Goal: Information Seeking & Learning: Check status

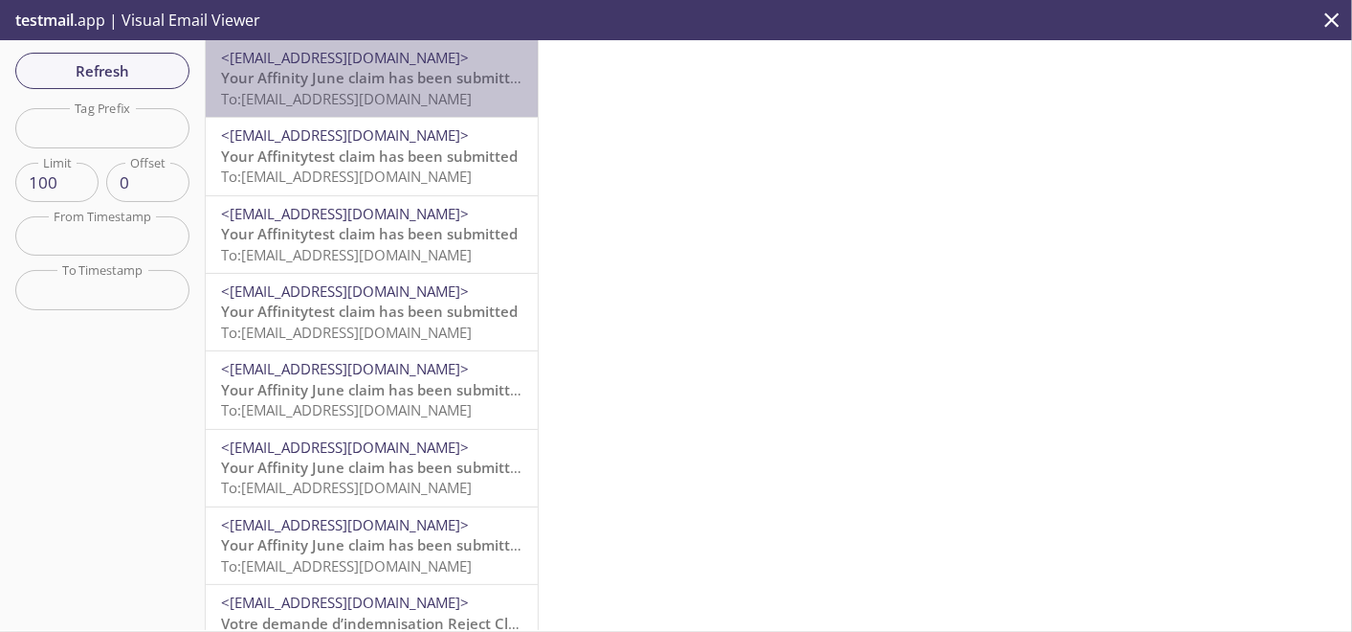
click at [375, 97] on span "To: [EMAIL_ADDRESS][DOMAIN_NAME]" at bounding box center [346, 98] width 251 height 19
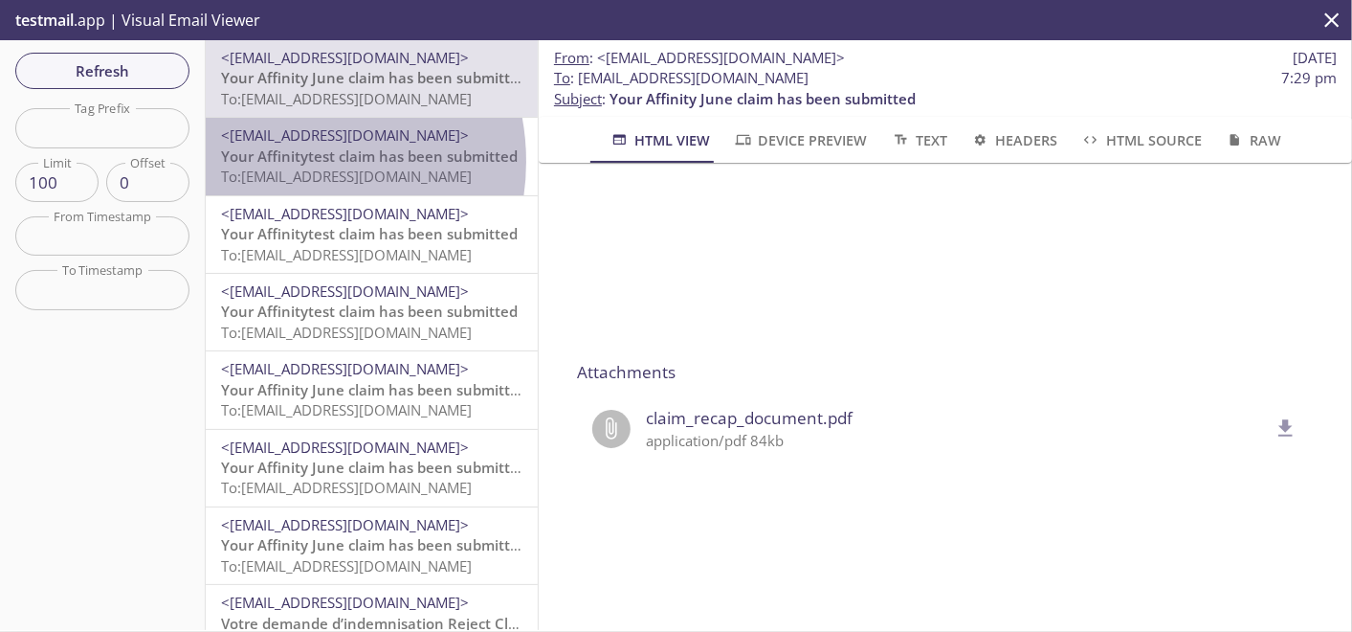
click at [289, 161] on span "Your Affinitytest claim has been submitted" at bounding box center [369, 155] width 297 height 19
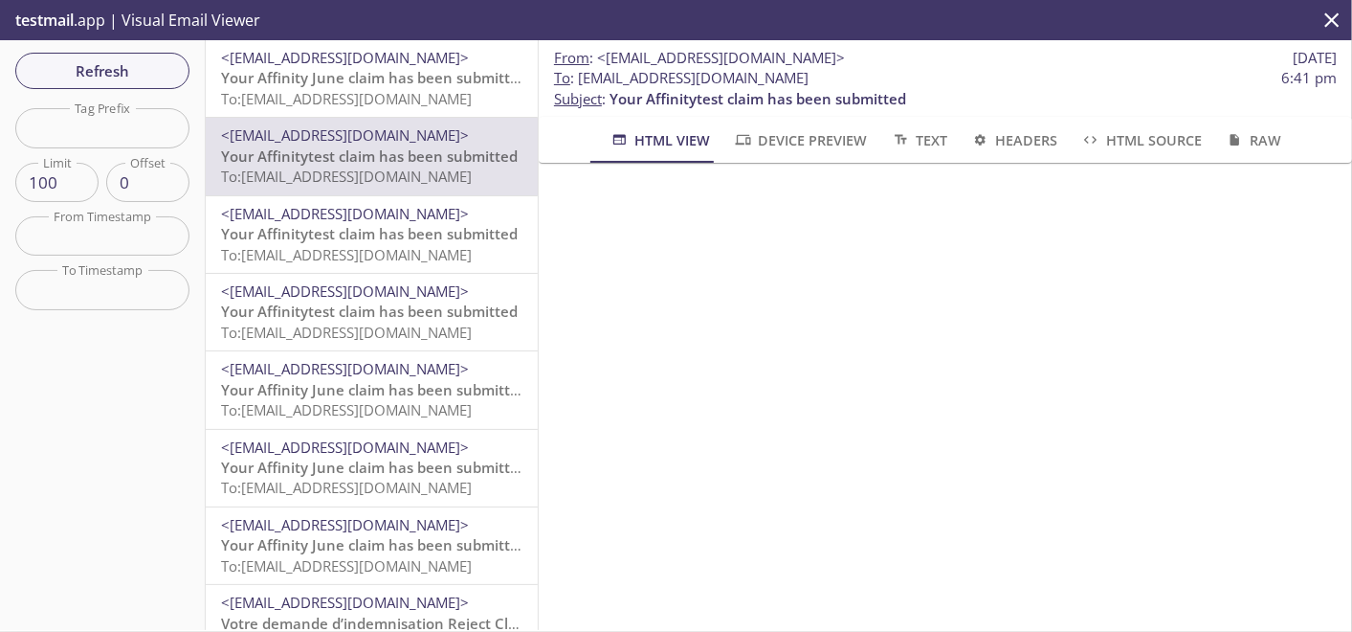
click at [369, 95] on span "To: [EMAIL_ADDRESS][DOMAIN_NAME]" at bounding box center [346, 98] width 251 height 19
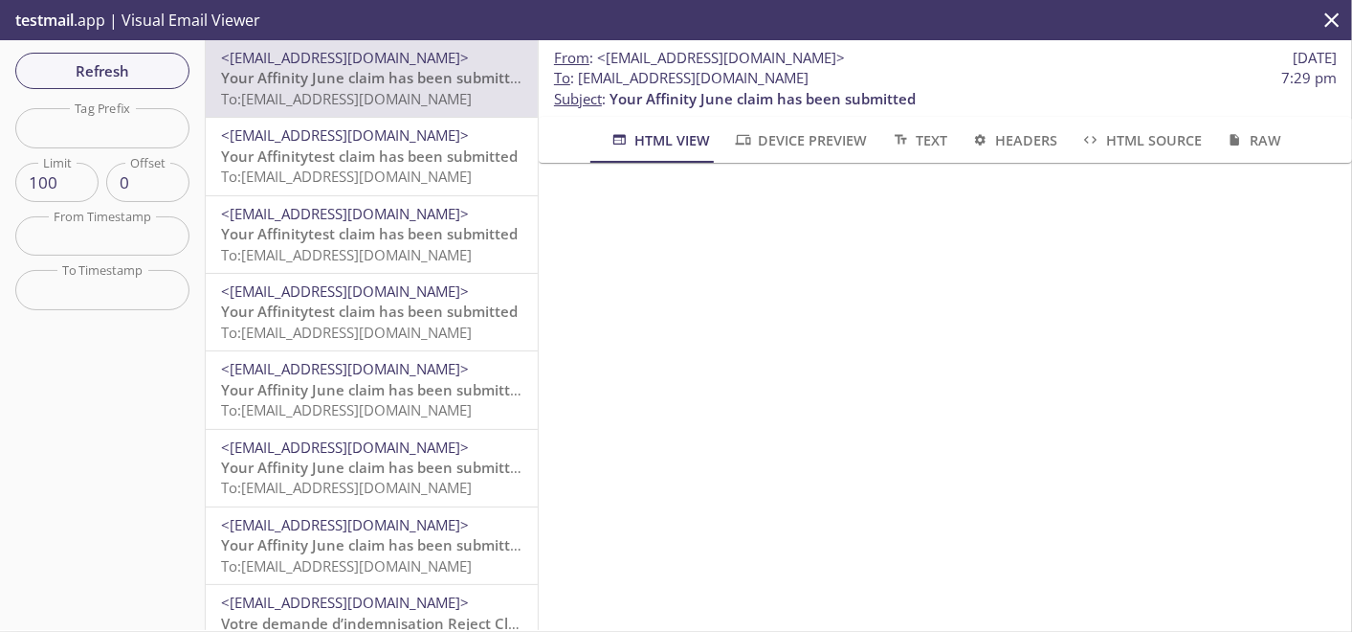
click at [320, 170] on span "To: [EMAIL_ADDRESS][DOMAIN_NAME]" at bounding box center [346, 175] width 251 height 19
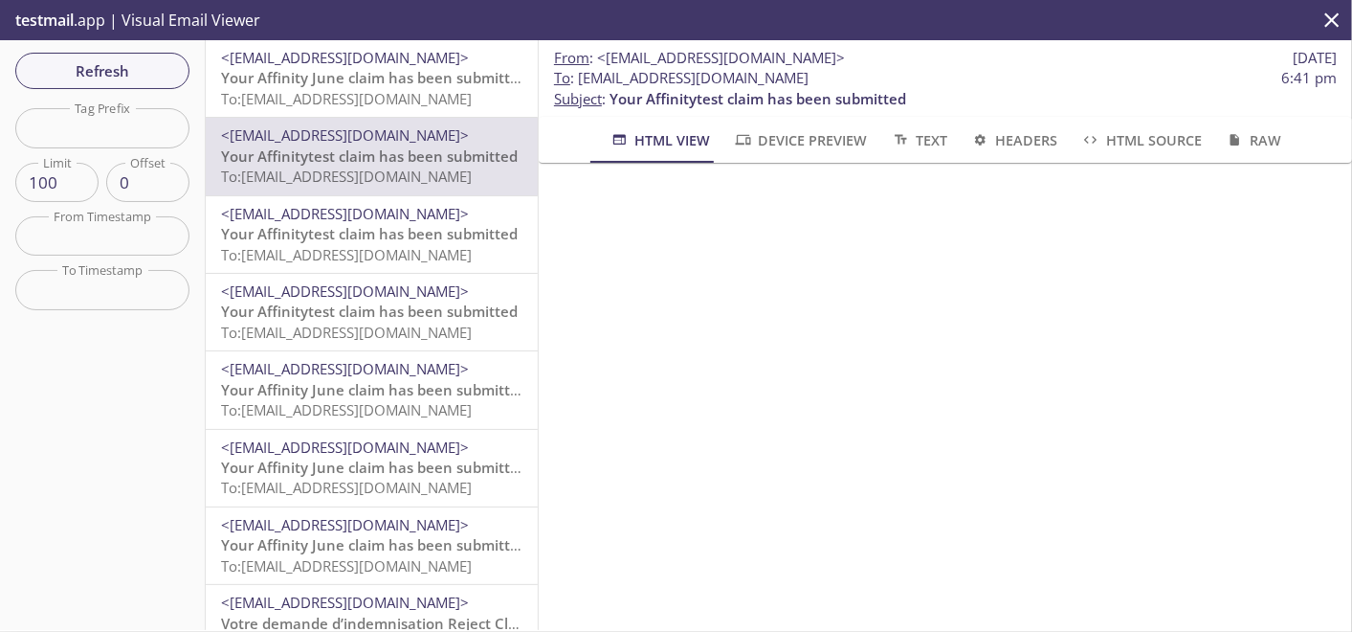
click at [317, 70] on span "Your Affinity June claim has been submitted" at bounding box center [374, 77] width 306 height 19
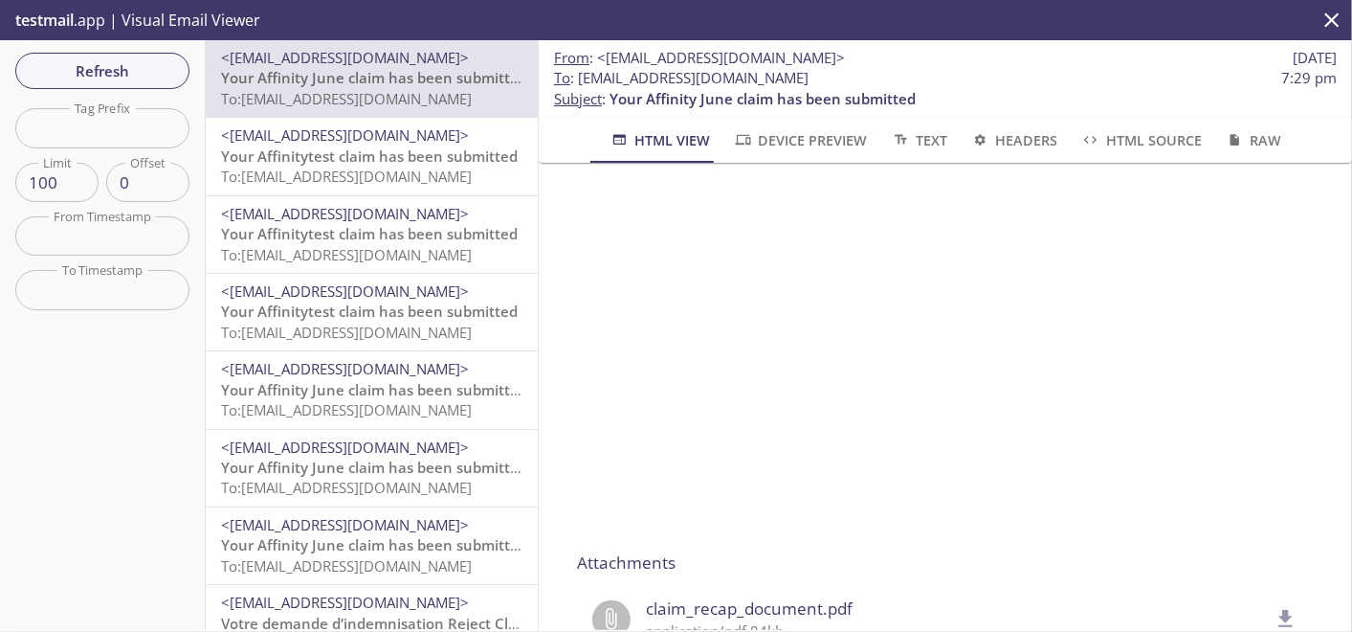
scroll to position [635, 0]
